Goal: Task Accomplishment & Management: Use online tool/utility

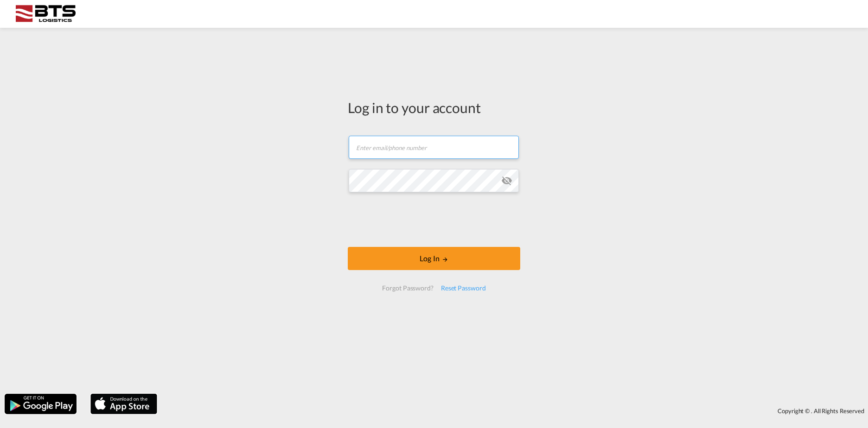
click at [402, 152] on input "text" at bounding box center [434, 147] width 170 height 23
type input "[DOMAIN_NAME][EMAIL_ADDRESS][DOMAIN_NAME]"
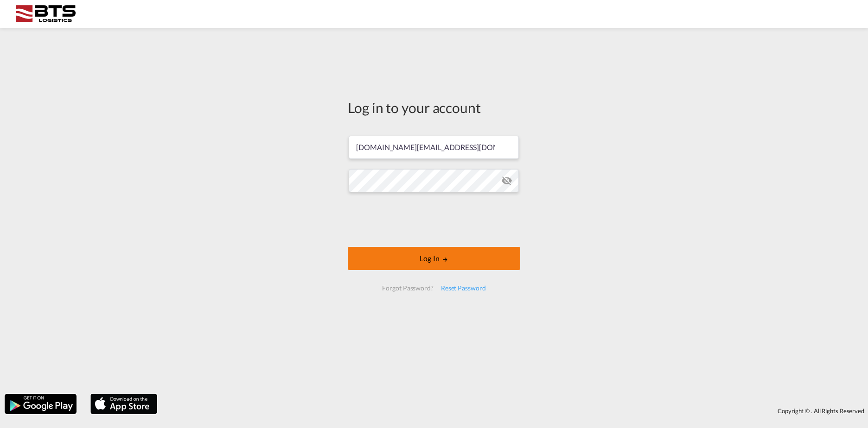
click at [393, 256] on button "Log In" at bounding box center [434, 258] width 173 height 23
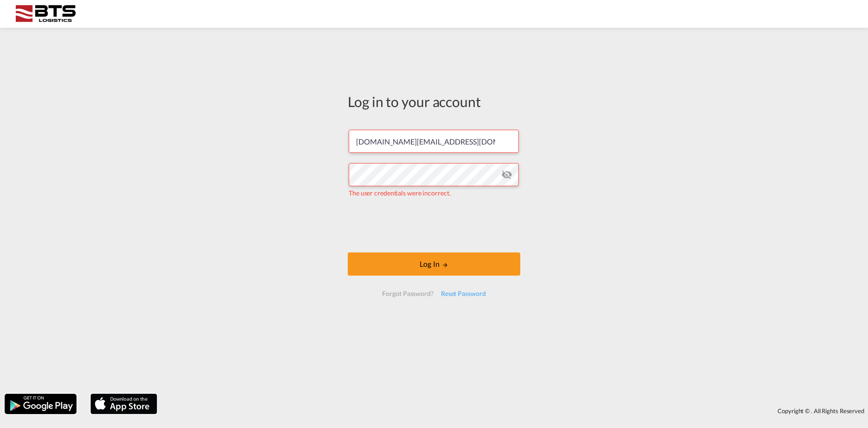
click at [509, 173] on md-icon "icon-eye-off" at bounding box center [506, 174] width 11 height 11
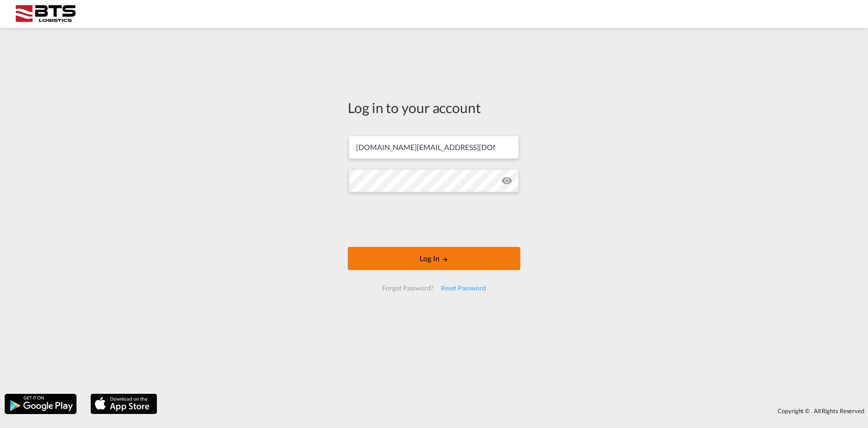
click at [400, 256] on button "Log In" at bounding box center [434, 258] width 173 height 23
